Goal: Navigation & Orientation: Find specific page/section

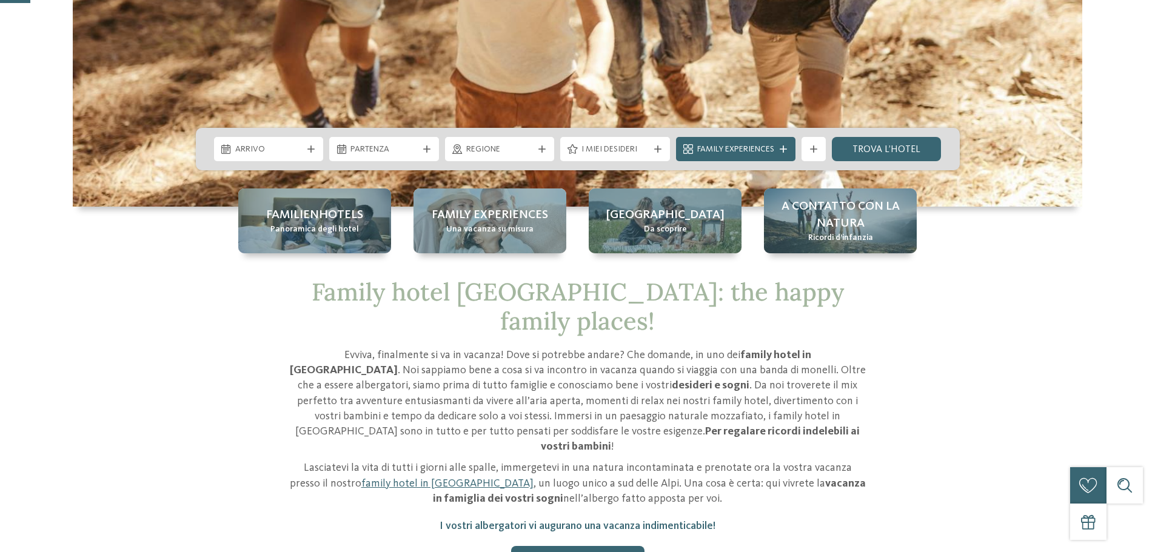
scroll to position [424, 0]
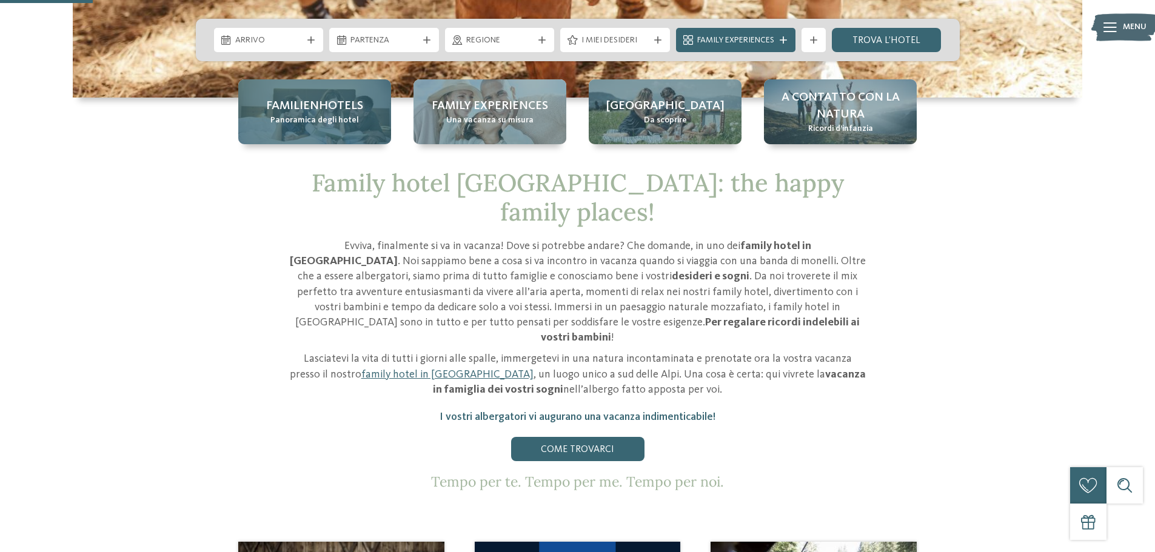
click at [350, 104] on span "Familienhotels" at bounding box center [314, 106] width 97 height 17
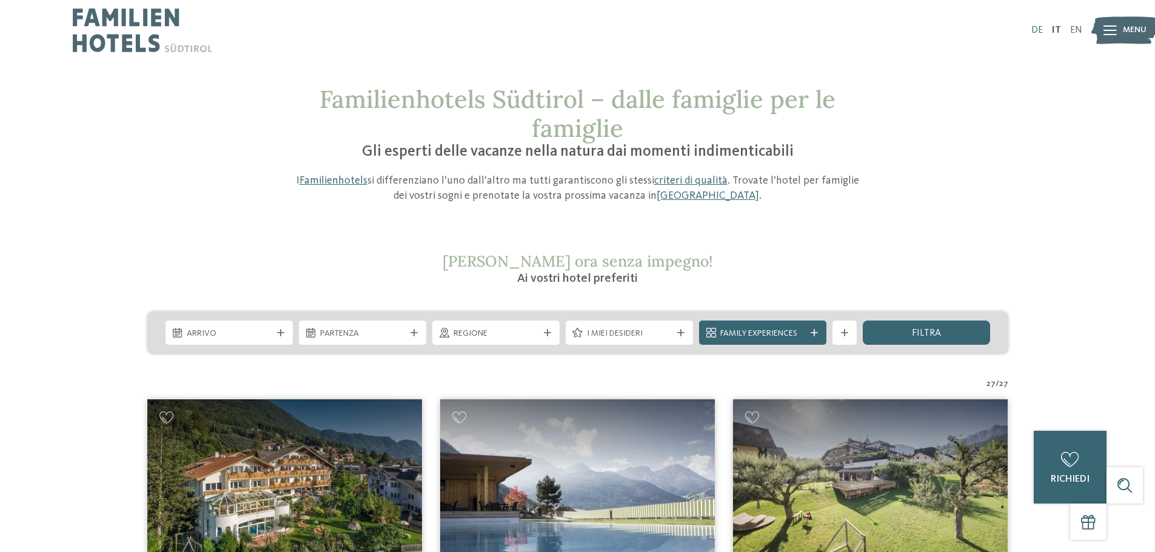
click at [1040, 30] on link "DE" at bounding box center [1037, 30] width 12 height 10
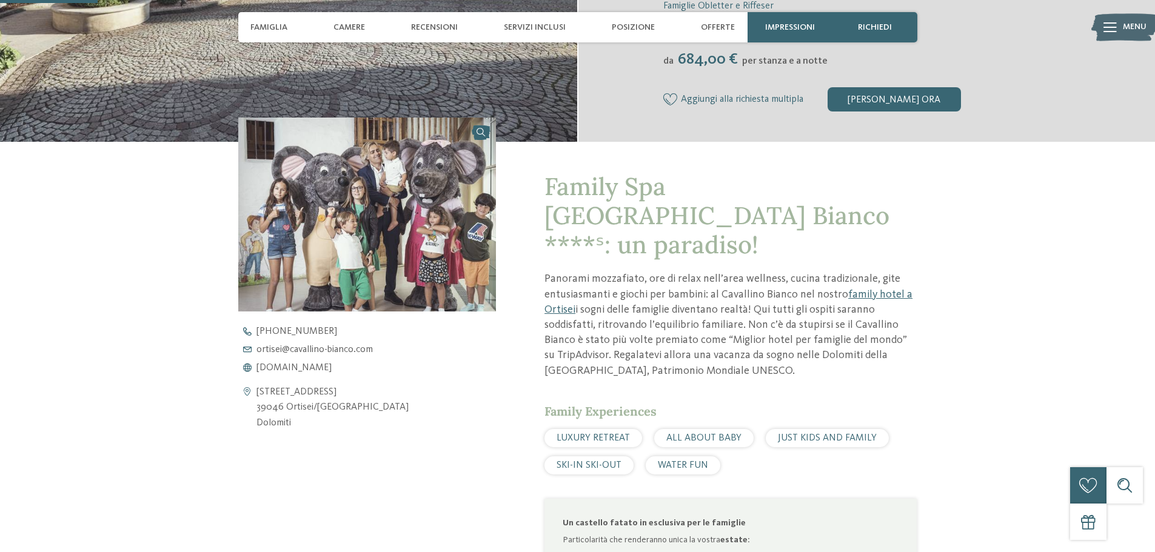
scroll to position [364, 0]
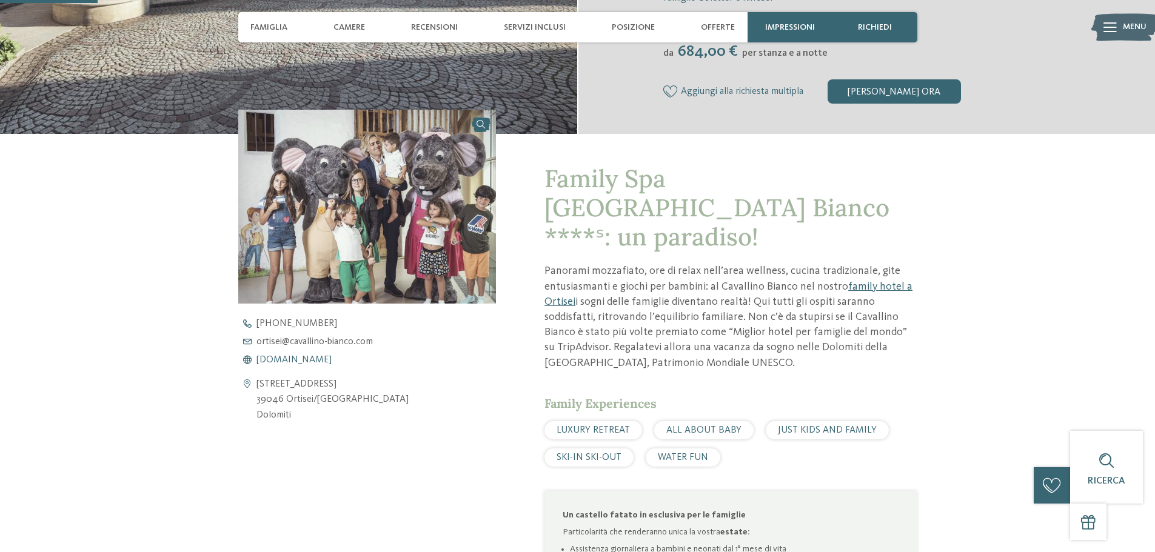
click at [315, 362] on span "www.cavallino-bianco.com" at bounding box center [293, 360] width 75 height 10
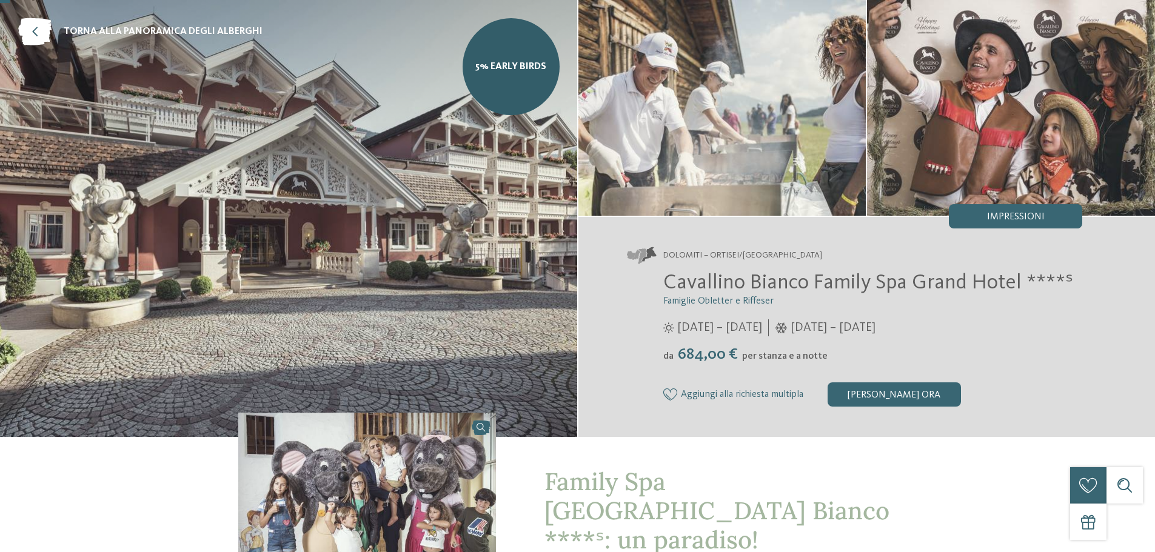
scroll to position [0, 0]
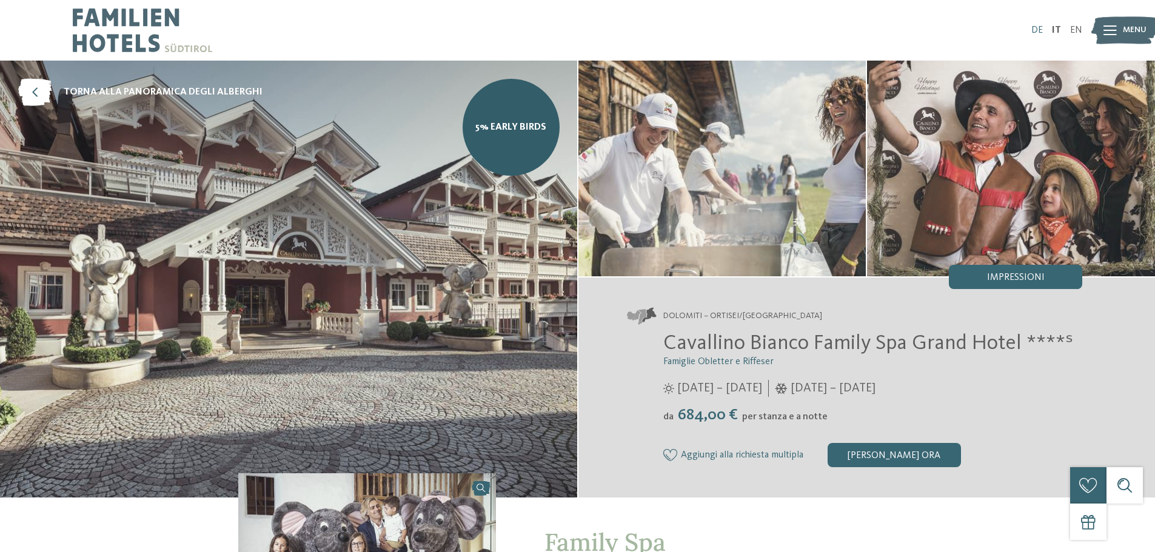
click at [1032, 30] on link "DE" at bounding box center [1037, 30] width 12 height 10
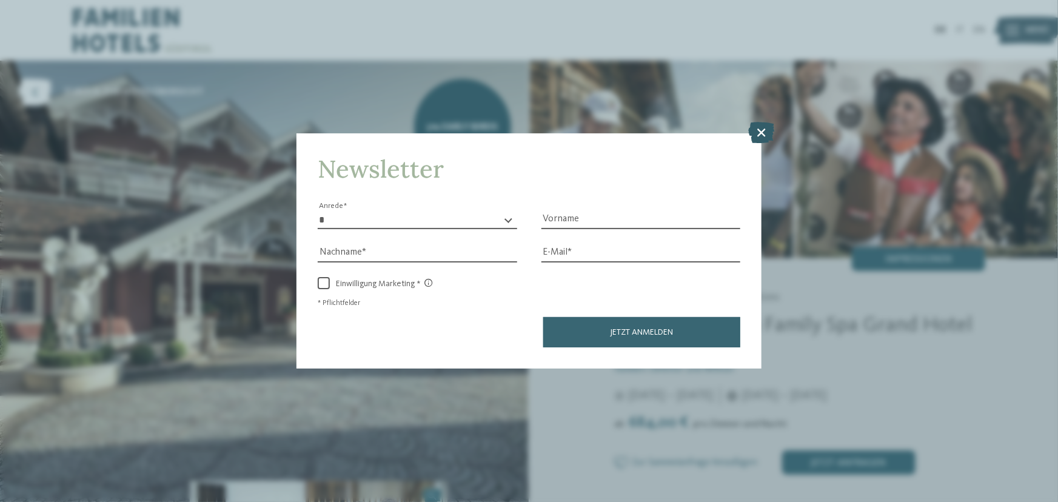
click at [760, 134] on icon at bounding box center [762, 132] width 26 height 21
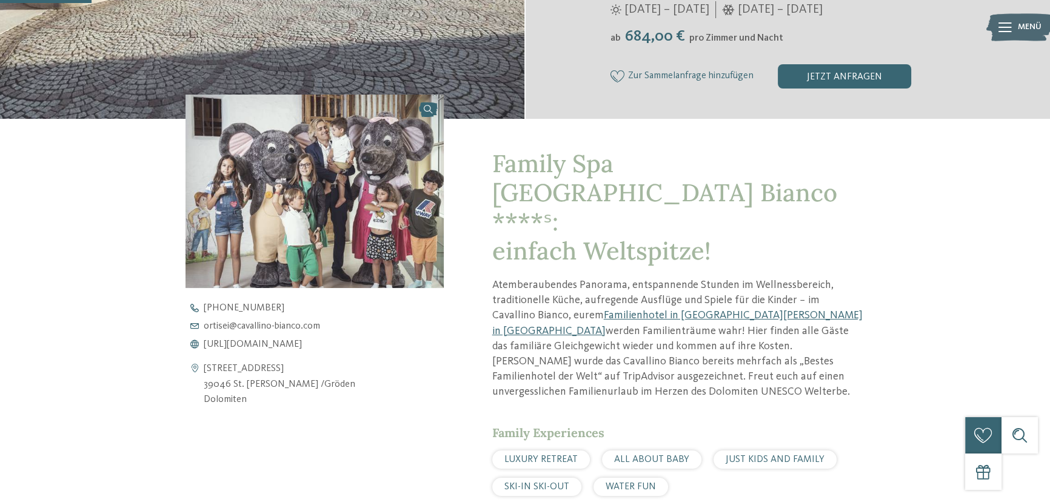
scroll to position [386, 0]
